Goal: Use online tool/utility: Utilize a website feature to perform a specific function

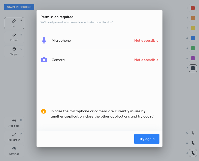
scroll to position [161, 118]
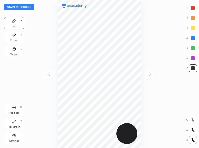
scroll to position [148, 118]
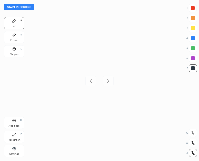
scroll to position [161, 118]
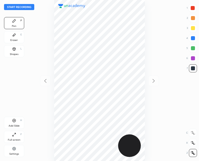
scroll to position [161, 118]
click at [14, 53] on div "Shapes" at bounding box center [14, 54] width 9 height 3
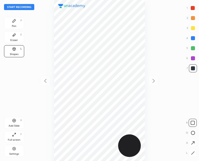
click at [190, 133] on div at bounding box center [193, 133] width 8 height 8
click at [192, 152] on icon at bounding box center [193, 153] width 4 height 4
click at [14, 23] on div "Pen P" at bounding box center [14, 23] width 20 height 12
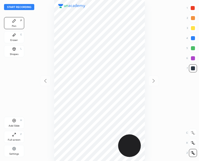
click at [13, 50] on icon at bounding box center [14, 49] width 3 height 3
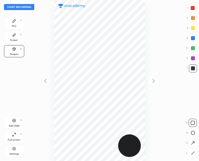
click at [192, 134] on icon at bounding box center [193, 133] width 4 height 4
click at [16, 23] on div "Pen P" at bounding box center [14, 23] width 20 height 12
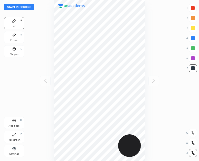
click at [16, 120] on div "Add Slide H" at bounding box center [14, 123] width 20 height 12
click at [40, 79] on div at bounding box center [45, 81] width 11 height 11
click at [152, 80] on icon at bounding box center [153, 81] width 6 height 6
click at [47, 79] on icon at bounding box center [45, 81] width 6 height 6
click at [19, 52] on div "Shapes L" at bounding box center [14, 51] width 20 height 12
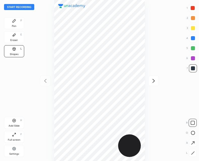
click at [191, 153] on icon at bounding box center [193, 153] width 4 height 4
click at [14, 20] on icon at bounding box center [14, 21] width 4 height 4
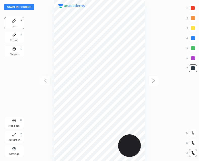
click at [14, 52] on div "Shapes L" at bounding box center [14, 51] width 20 height 12
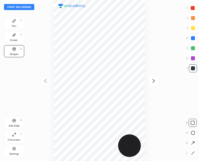
click at [190, 150] on div at bounding box center [192, 153] width 8 height 8
click at [191, 152] on icon at bounding box center [193, 153] width 4 height 4
click at [13, 24] on div "Pen P" at bounding box center [14, 23] width 20 height 12
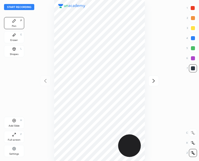
click at [162, 81] on div "Start recording 1 2 3 4 5 6 7 R O A L C X Z Erase all C X Z Pen P Eraser E Shap…" at bounding box center [99, 80] width 199 height 161
click at [158, 81] on div at bounding box center [153, 81] width 11 height 11
click at [46, 79] on icon at bounding box center [45, 81] width 6 height 6
click at [22, 9] on button "Start recording" at bounding box center [19, 7] width 30 height 6
